Goal: Navigation & Orientation: Understand site structure

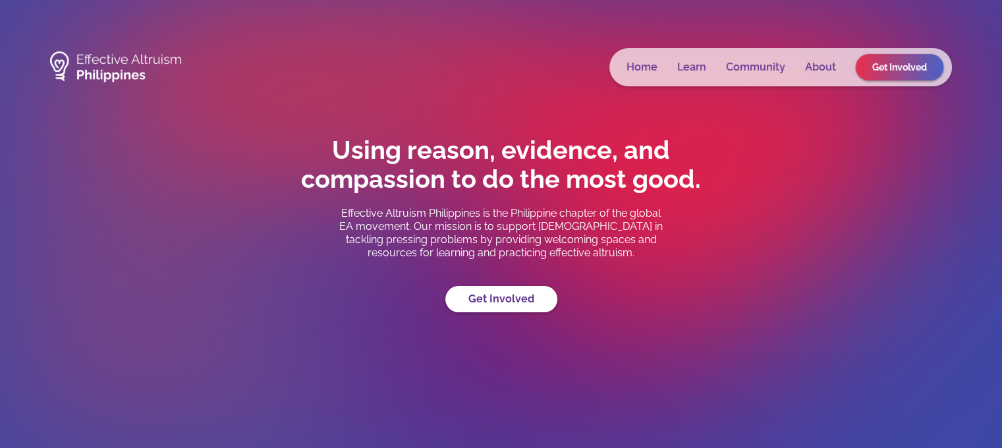
click at [692, 67] on link "Learn" at bounding box center [691, 67] width 29 height 13
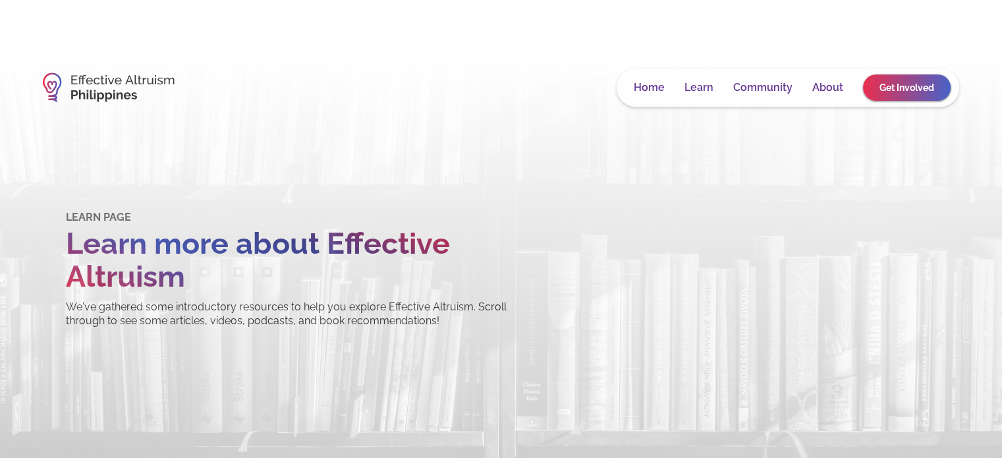
click at [760, 77] on div "Home Learn Community About Get Involved" at bounding box center [788, 88] width 343 height 38
click at [899, 89] on link "Get Involved" at bounding box center [907, 87] width 88 height 26
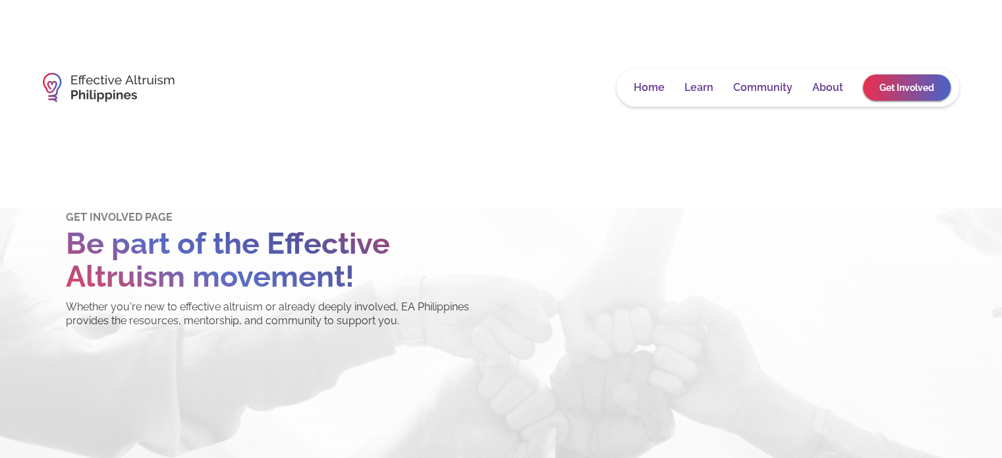
click at [829, 90] on link "About" at bounding box center [827, 87] width 31 height 13
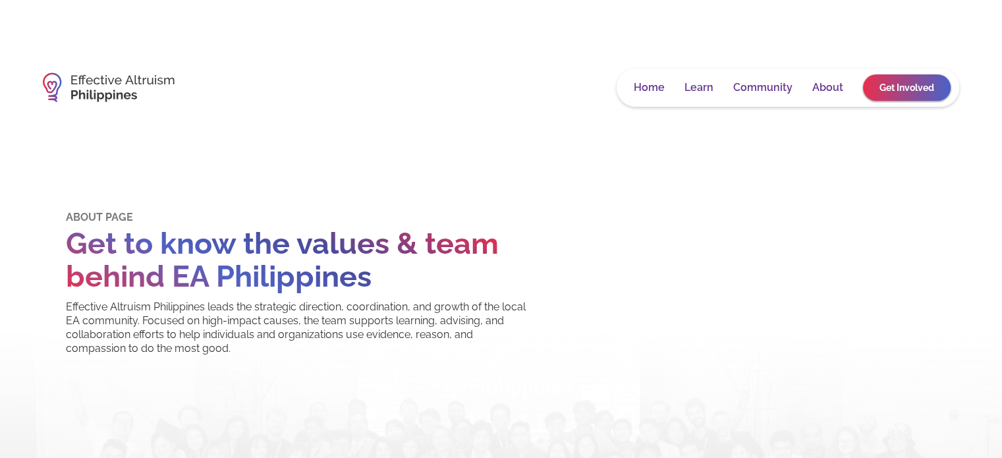
click at [833, 89] on link "About" at bounding box center [827, 87] width 31 height 13
click at [750, 85] on link "Community" at bounding box center [762, 87] width 59 height 13
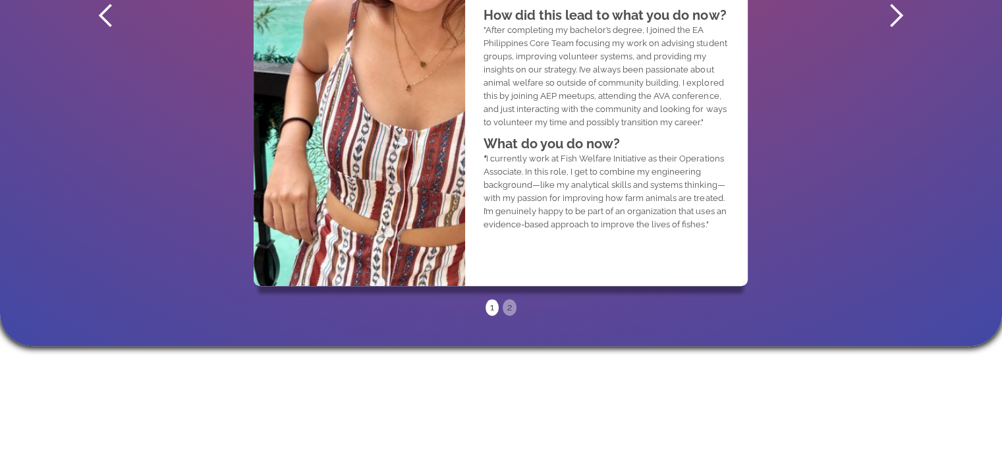
scroll to position [856, 0]
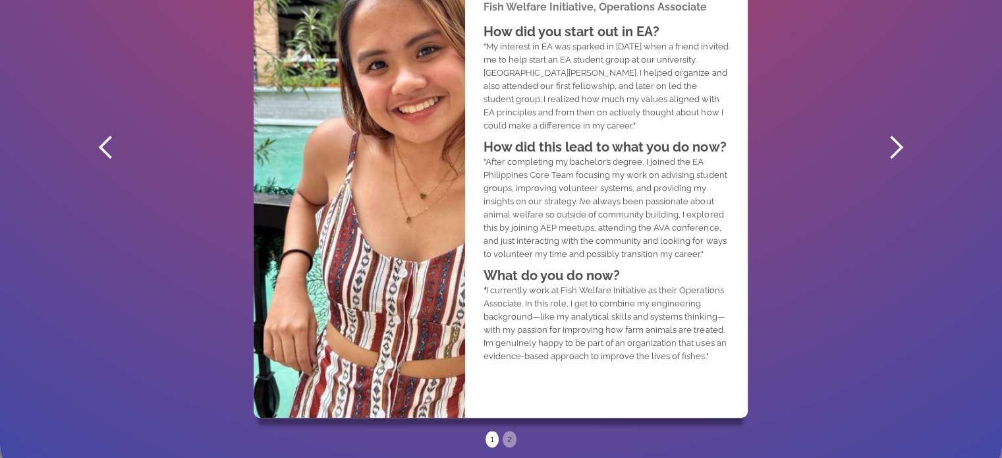
click at [889, 146] on div "next slide" at bounding box center [896, 147] width 26 height 26
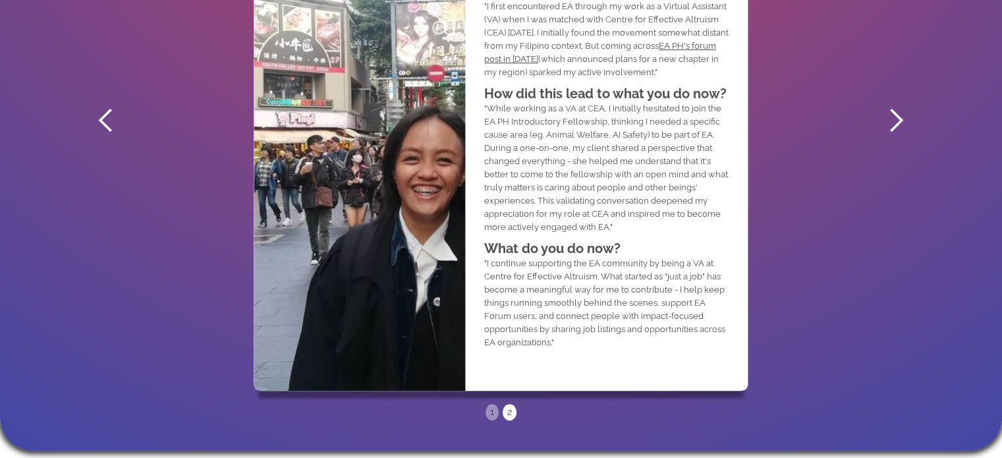
scroll to position [790, 0]
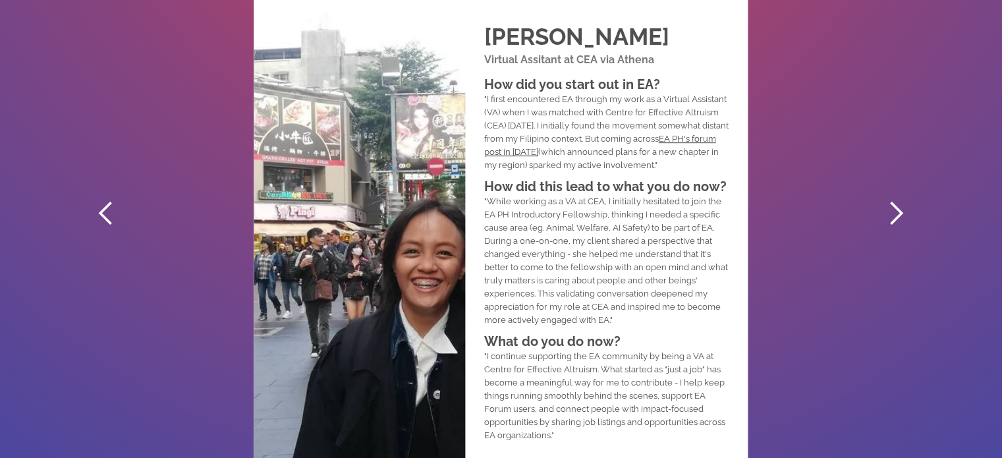
click at [888, 217] on div "next slide" at bounding box center [896, 213] width 26 height 26
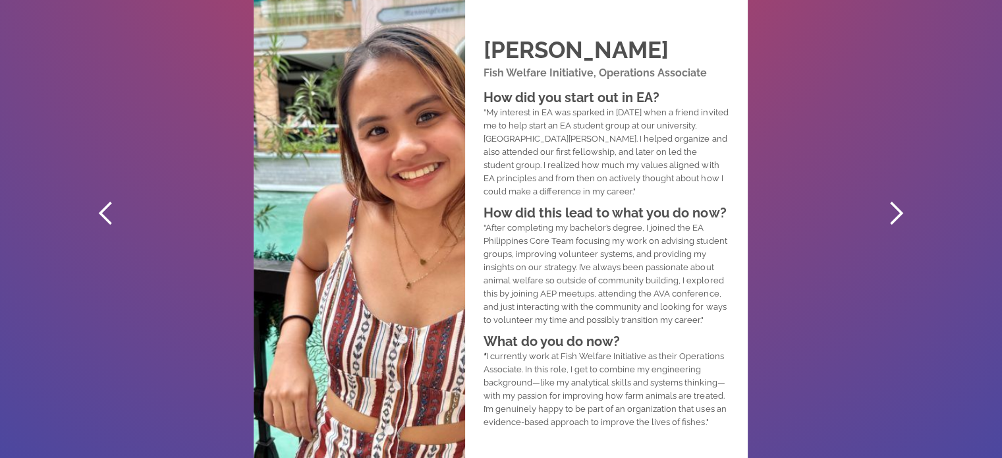
click at [883, 215] on div "next slide" at bounding box center [896, 213] width 26 height 26
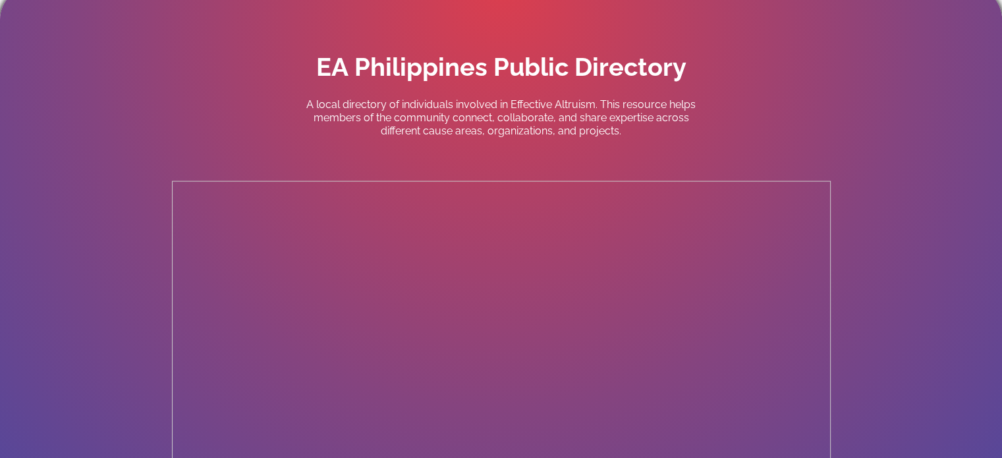
scroll to position [2767, 0]
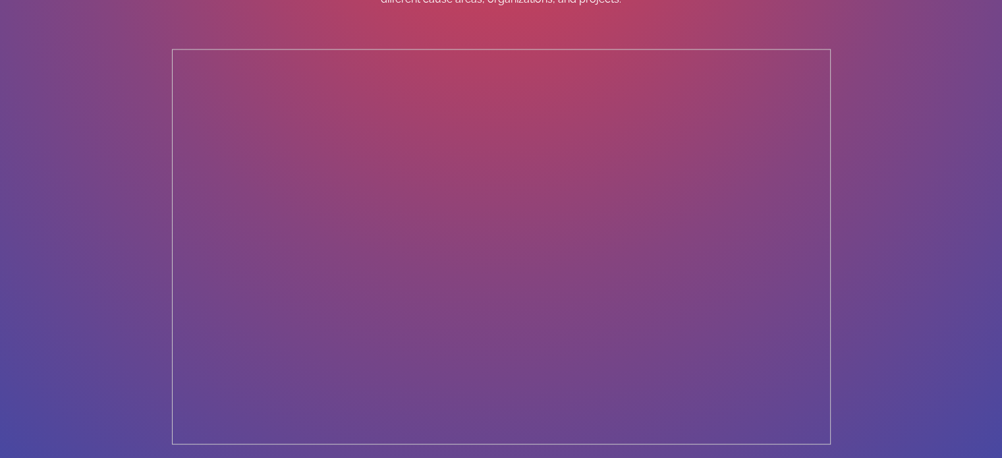
click at [103, 234] on section "EA Philippines Public Directory A local directory of individuals involved in Ef…" at bounding box center [501, 184] width 1002 height 659
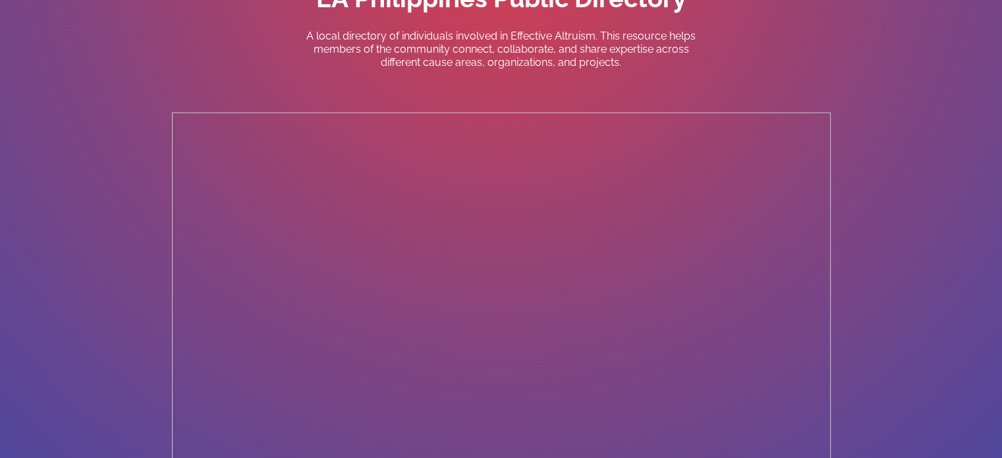
scroll to position [2503, 0]
